Goal: Task Accomplishment & Management: Use online tool/utility

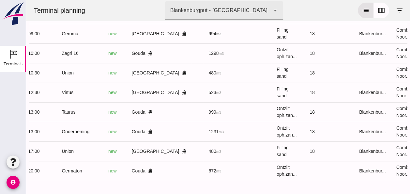
scroll to position [0, 168]
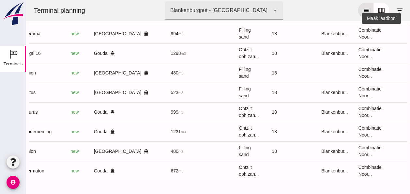
click at [410, 31] on icon "receipt_long" at bounding box center [417, 34] width 6 height 6
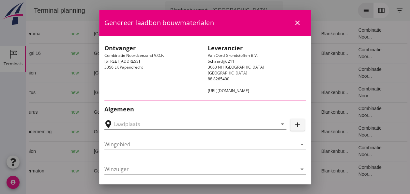
type input "[GEOGRAPHIC_DATA], [GEOGRAPHIC_DATA]"
type input "Geroma"
type input "[PERSON_NAME]"
type input "994"
type input "Ophoogzand (6120)"
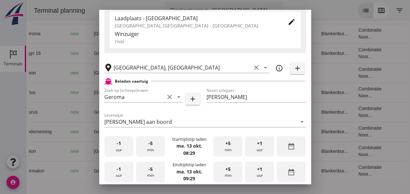
scroll to position [163, 0]
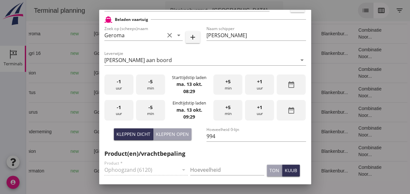
click at [122, 87] on div "-1 uur" at bounding box center [118, 84] width 29 height 21
click at [230, 87] on div "+5 min" at bounding box center [227, 84] width 29 height 21
click at [229, 89] on div "+5 min" at bounding box center [227, 84] width 29 height 21
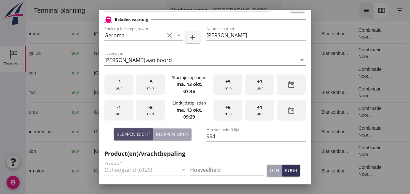
click at [131, 134] on div "Kleppen dicht" at bounding box center [134, 134] width 34 height 7
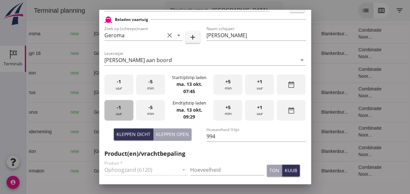
drag, startPoint x: 127, startPoint y: 108, endPoint x: 139, endPoint y: 106, distance: 12.5
click at [128, 108] on div "-1 uur" at bounding box center [118, 110] width 29 height 21
click at [157, 108] on div "-5 min" at bounding box center [150, 110] width 29 height 21
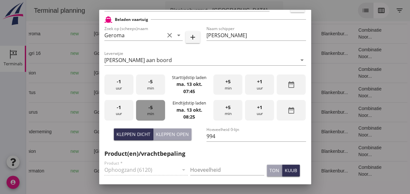
click at [156, 109] on div "-5 min" at bounding box center [150, 110] width 29 height 21
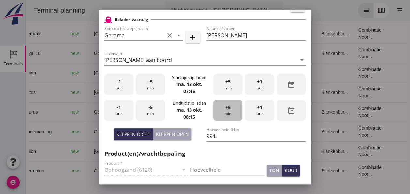
click at [225, 107] on span "+5" at bounding box center [227, 107] width 5 height 7
click at [208, 167] on input "Hoeveelheid" at bounding box center [227, 169] width 74 height 10
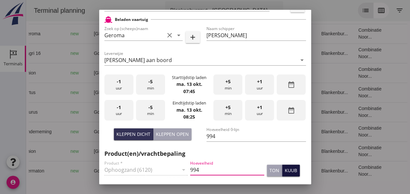
type input "994"
click at [290, 171] on button "kuub" at bounding box center [291, 170] width 18 height 12
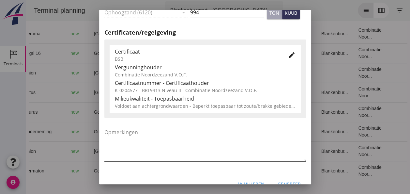
scroll to position [326, 0]
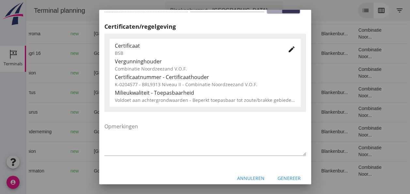
click at [288, 48] on icon "edit" at bounding box center [292, 49] width 8 height 8
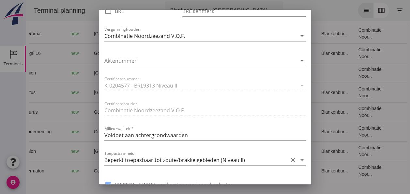
scroll to position [457, 0]
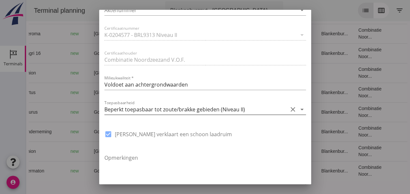
click at [298, 106] on icon "arrow_drop_down" at bounding box center [302, 109] width 8 height 8
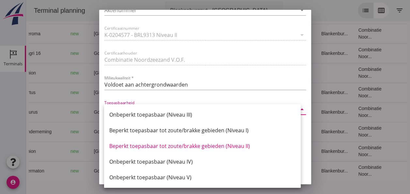
click at [236, 145] on div "Beperkt toepasbaar tot zoute/brakke gebieden (Niveau II)" at bounding box center [202, 146] width 186 height 8
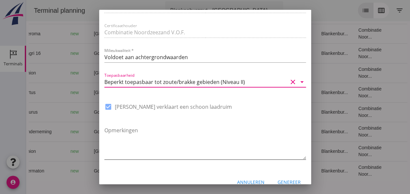
scroll to position [494, 0]
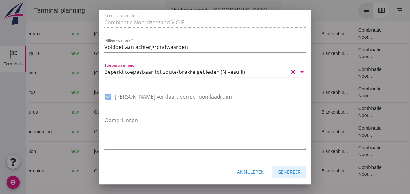
click at [288, 171] on div "Genereer" at bounding box center [289, 171] width 23 height 7
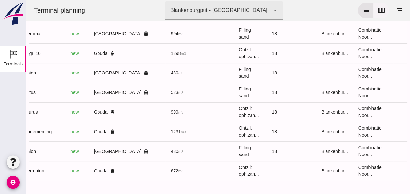
click at [378, 10] on icon "calendar_view_week" at bounding box center [382, 11] width 8 height 8
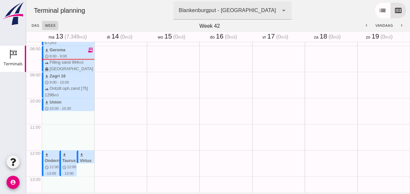
scroll to position [209, 0]
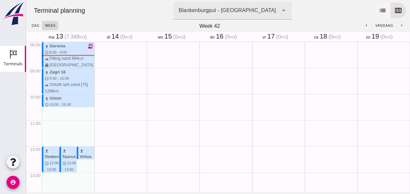
click at [379, 13] on icon "list" at bounding box center [383, 11] width 8 height 8
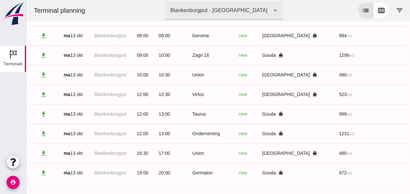
scroll to position [59, 0]
